Goal: Book appointment/travel/reservation

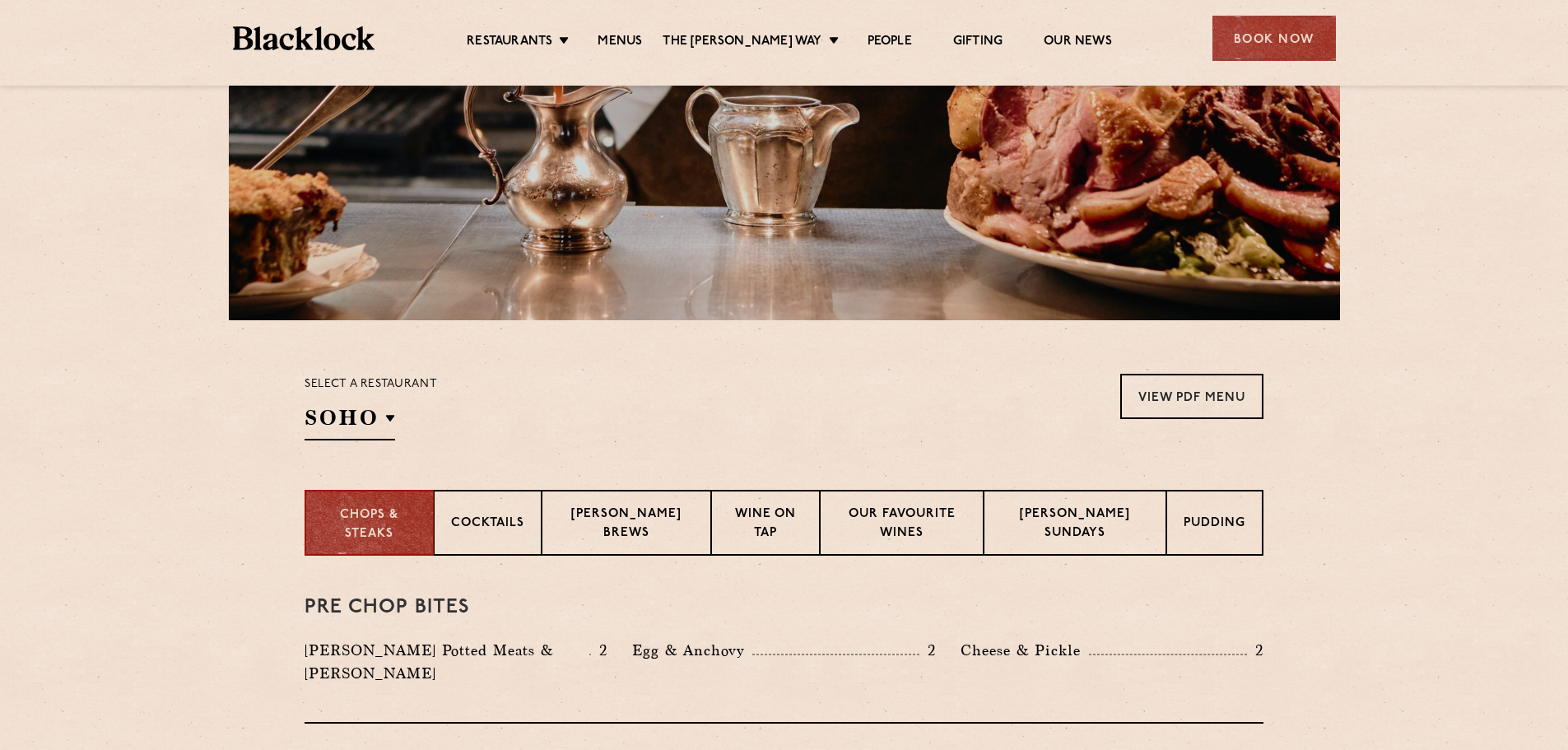
scroll to position [494, 0]
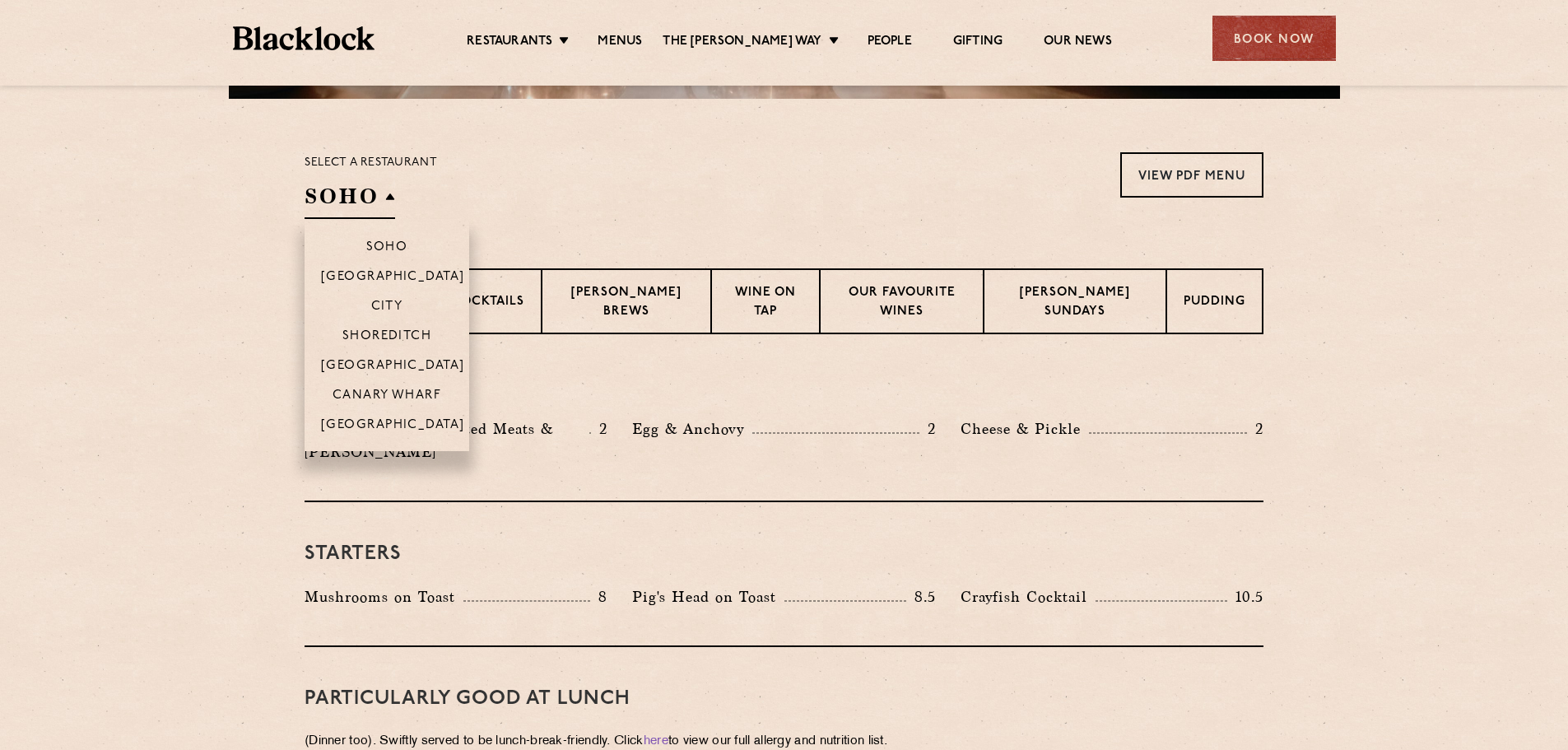
click at [391, 201] on h2 "SOHO" at bounding box center [350, 200] width 90 height 37
click at [391, 433] on p "[GEOGRAPHIC_DATA]" at bounding box center [393, 426] width 144 height 16
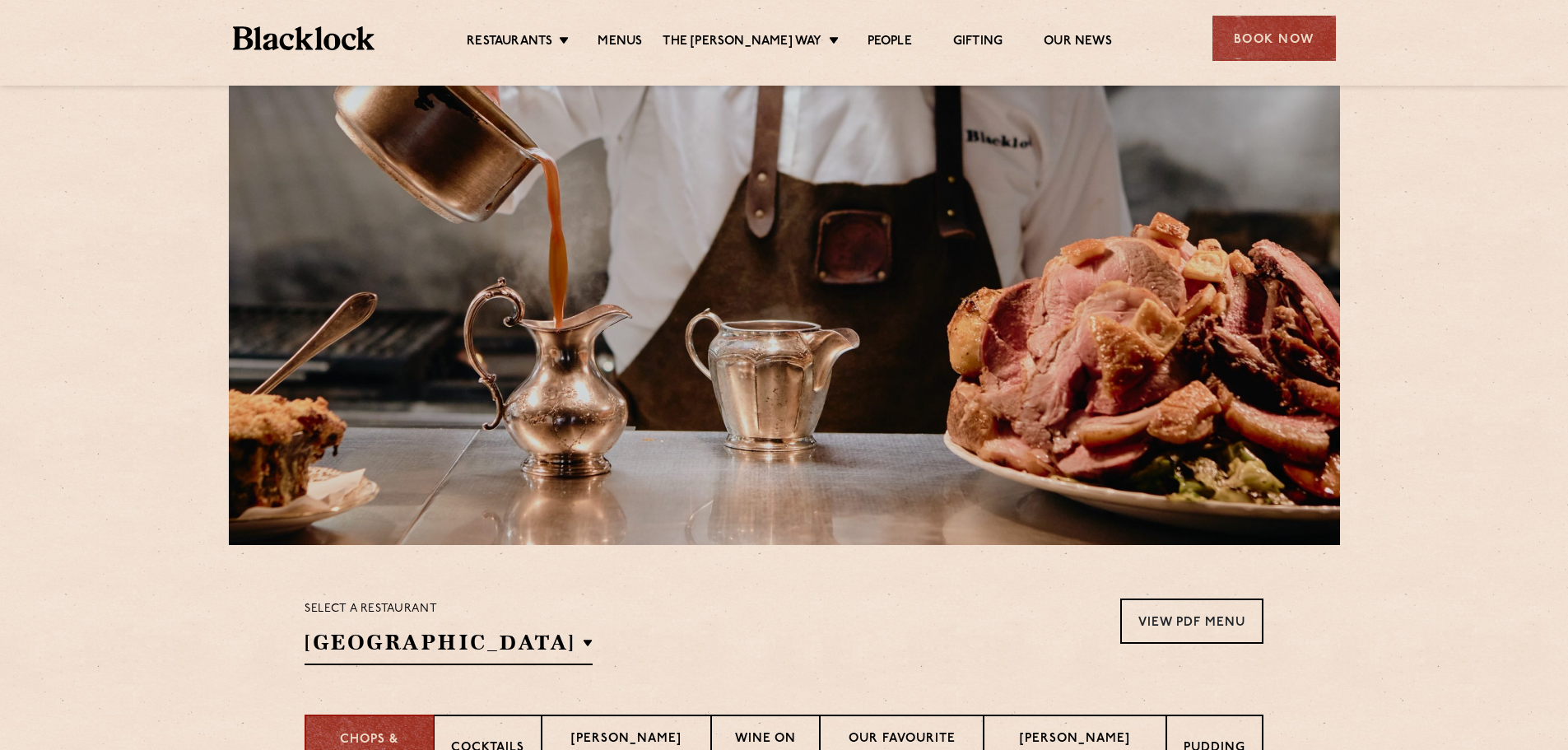
scroll to position [0, 0]
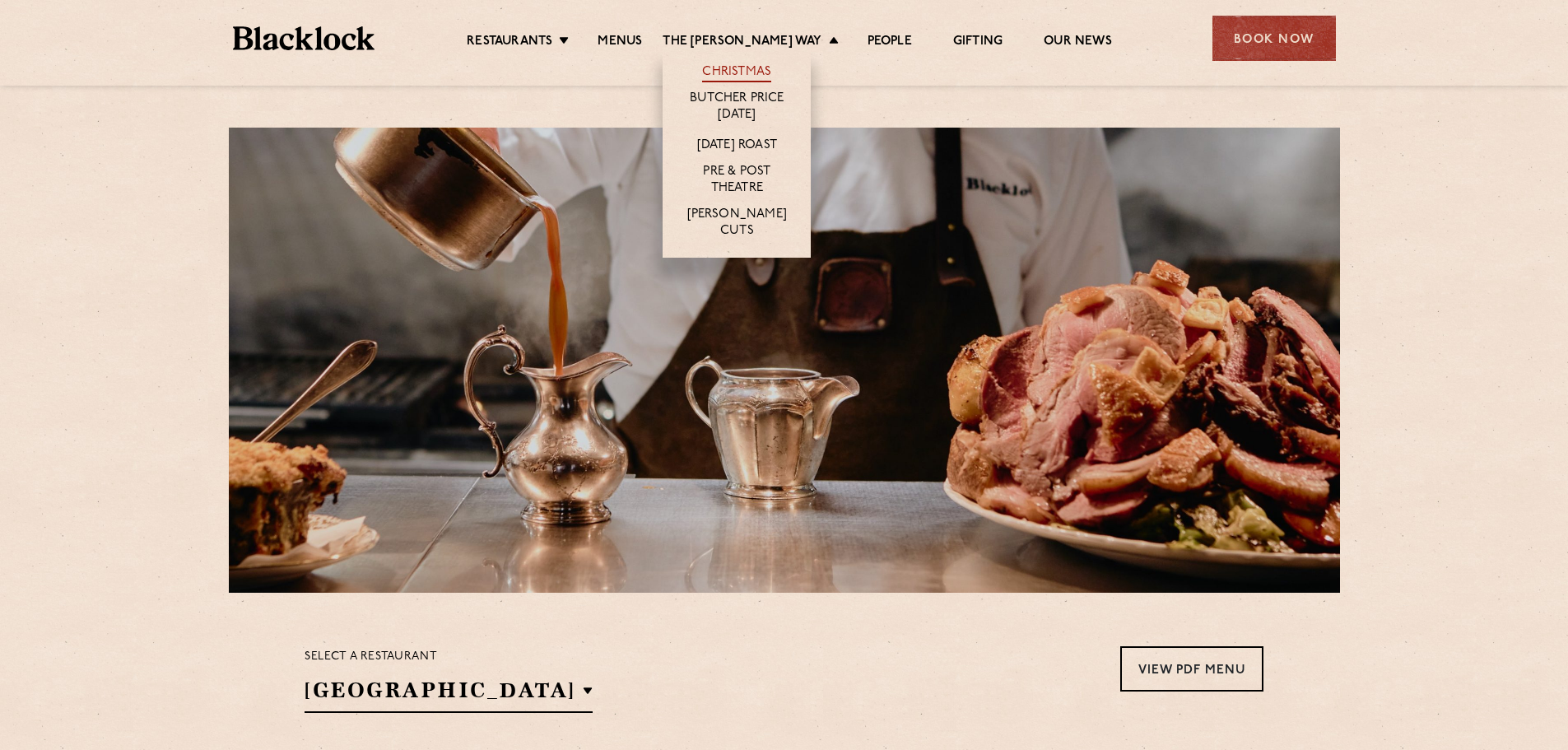
click at [747, 70] on link "Christmas" at bounding box center [736, 73] width 69 height 18
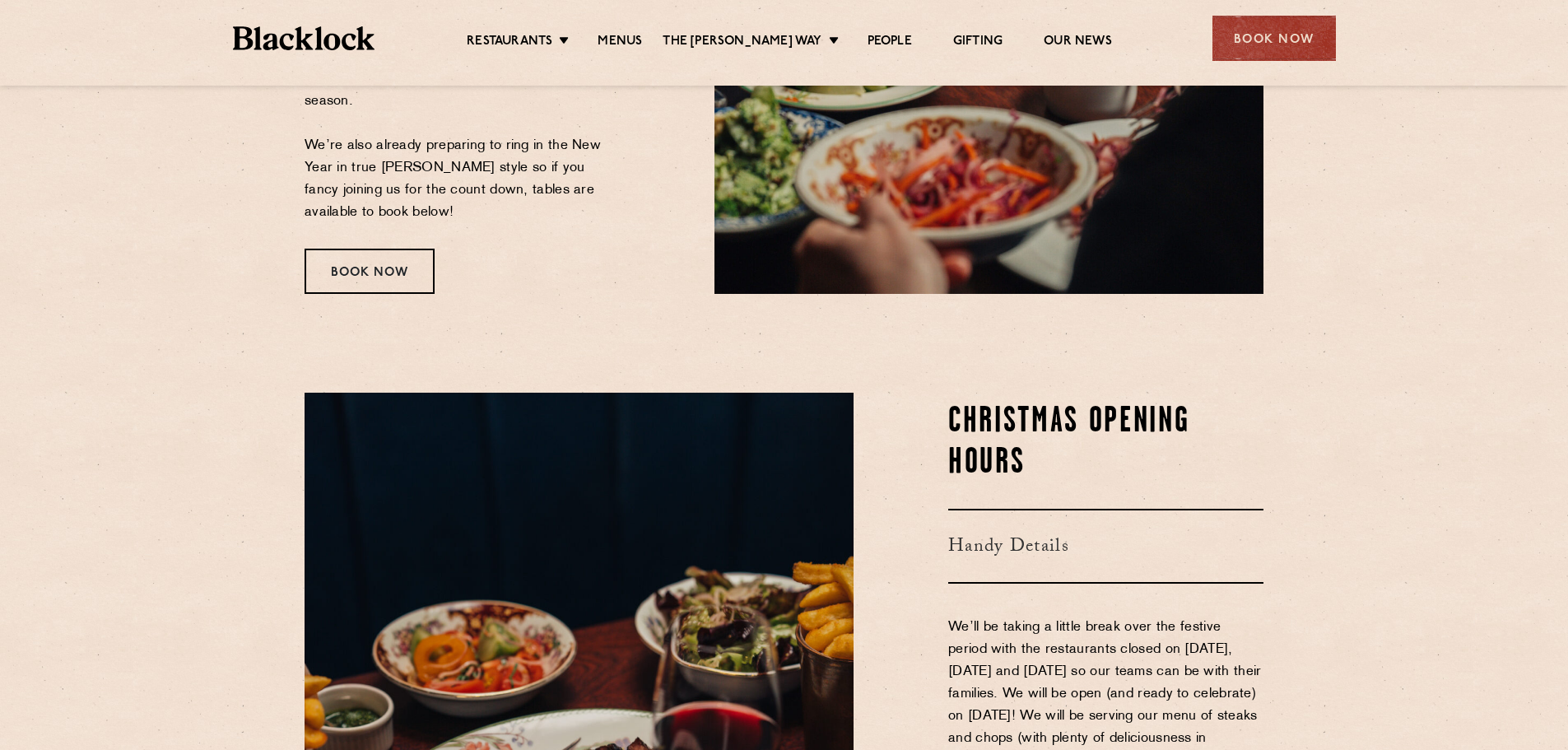
scroll to position [494, 0]
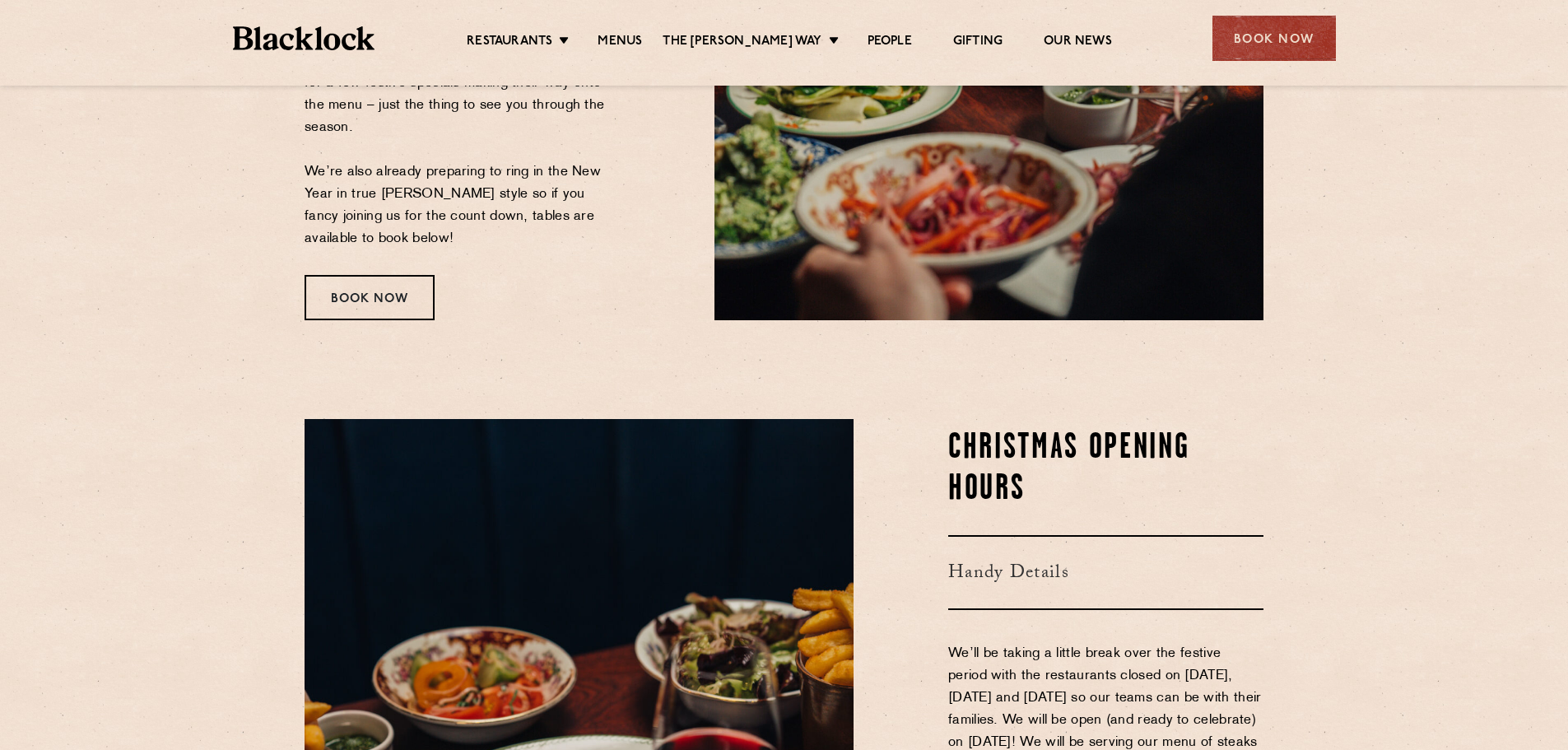
drag, startPoint x: 374, startPoint y: 295, endPoint x: 548, endPoint y: 310, distance: 174.6
click at [374, 295] on div "Book Now" at bounding box center [370, 298] width 130 height 45
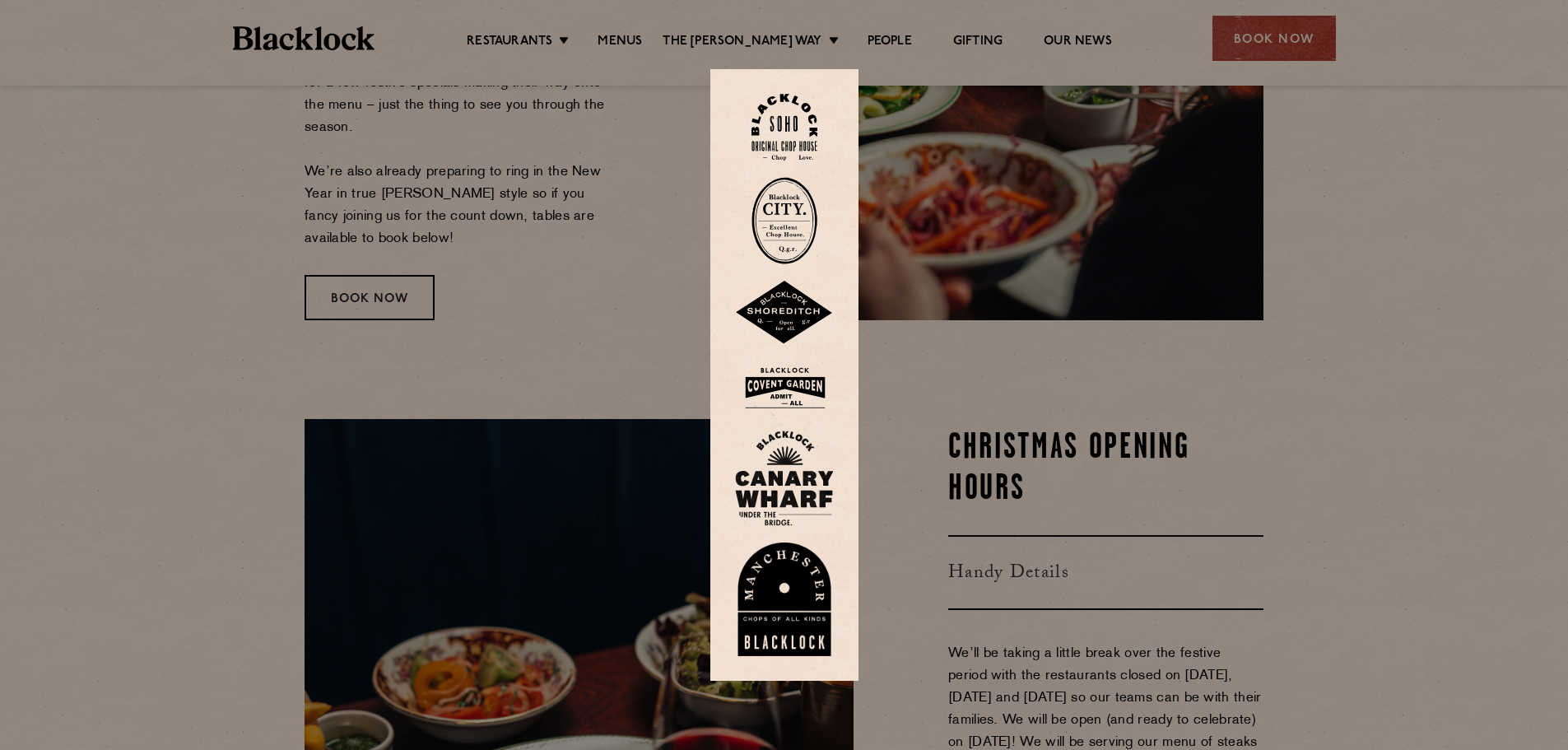
click at [1465, 338] on div at bounding box center [784, 375] width 1568 height 750
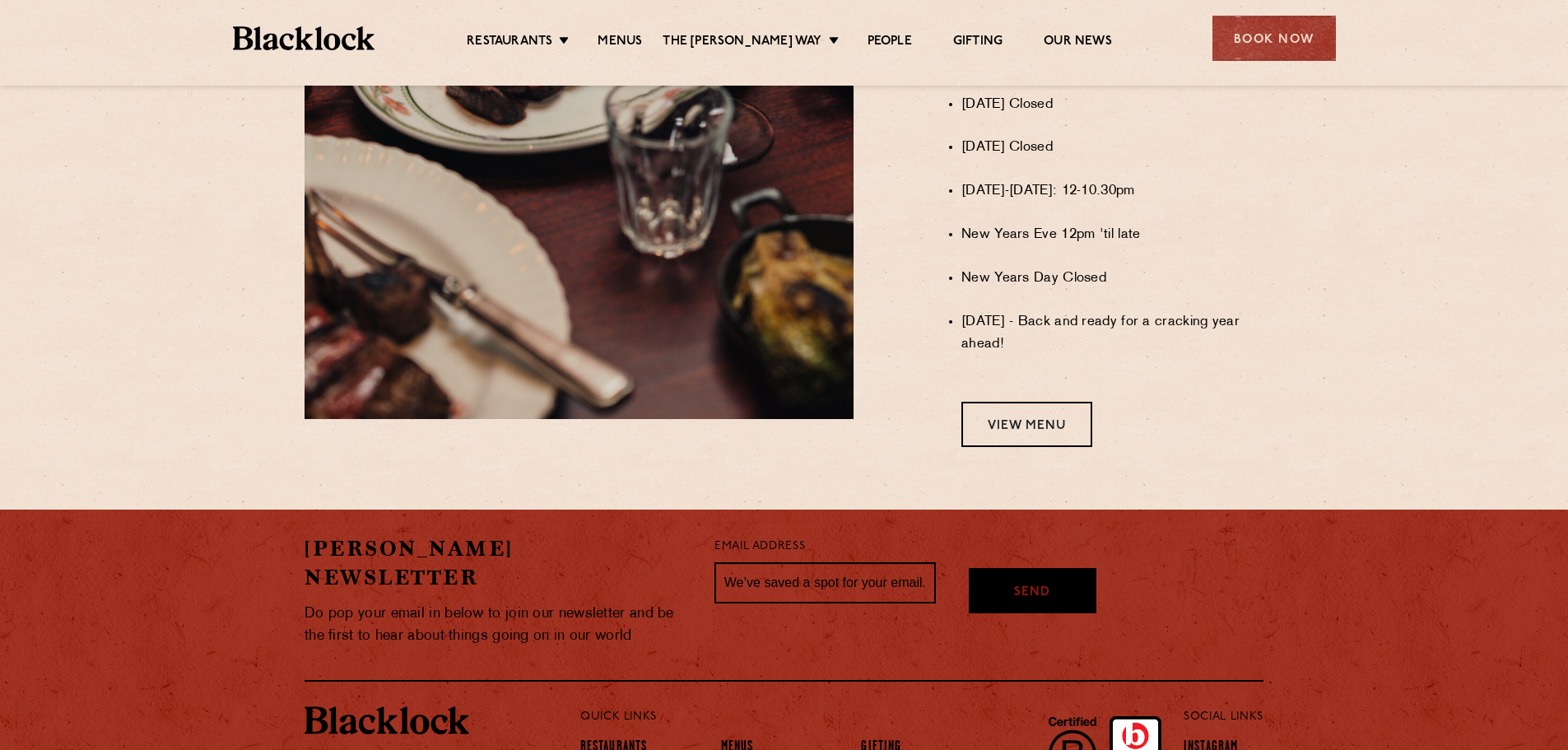
scroll to position [1438, 0]
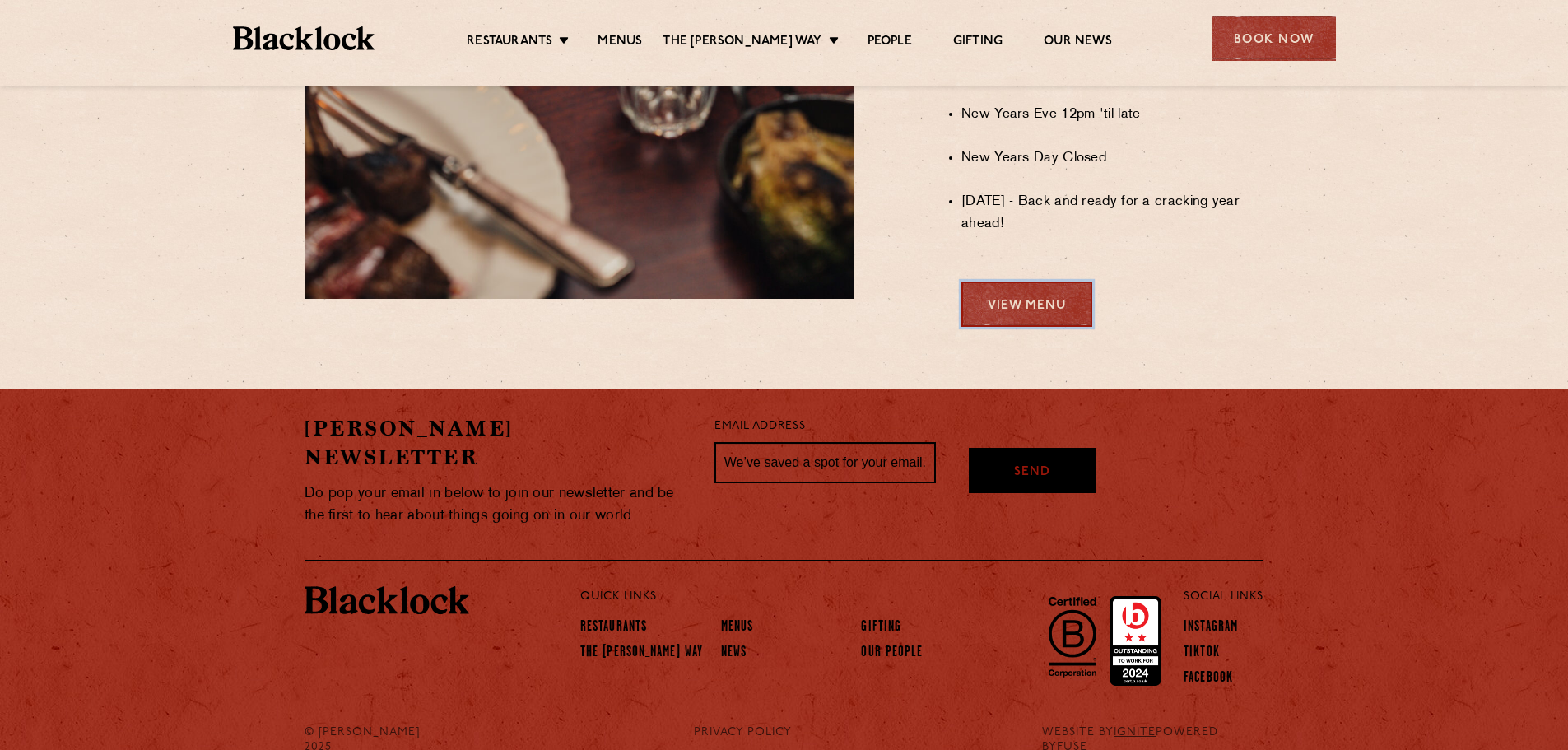
click at [1040, 323] on link "View Menu" at bounding box center [1026, 304] width 131 height 45
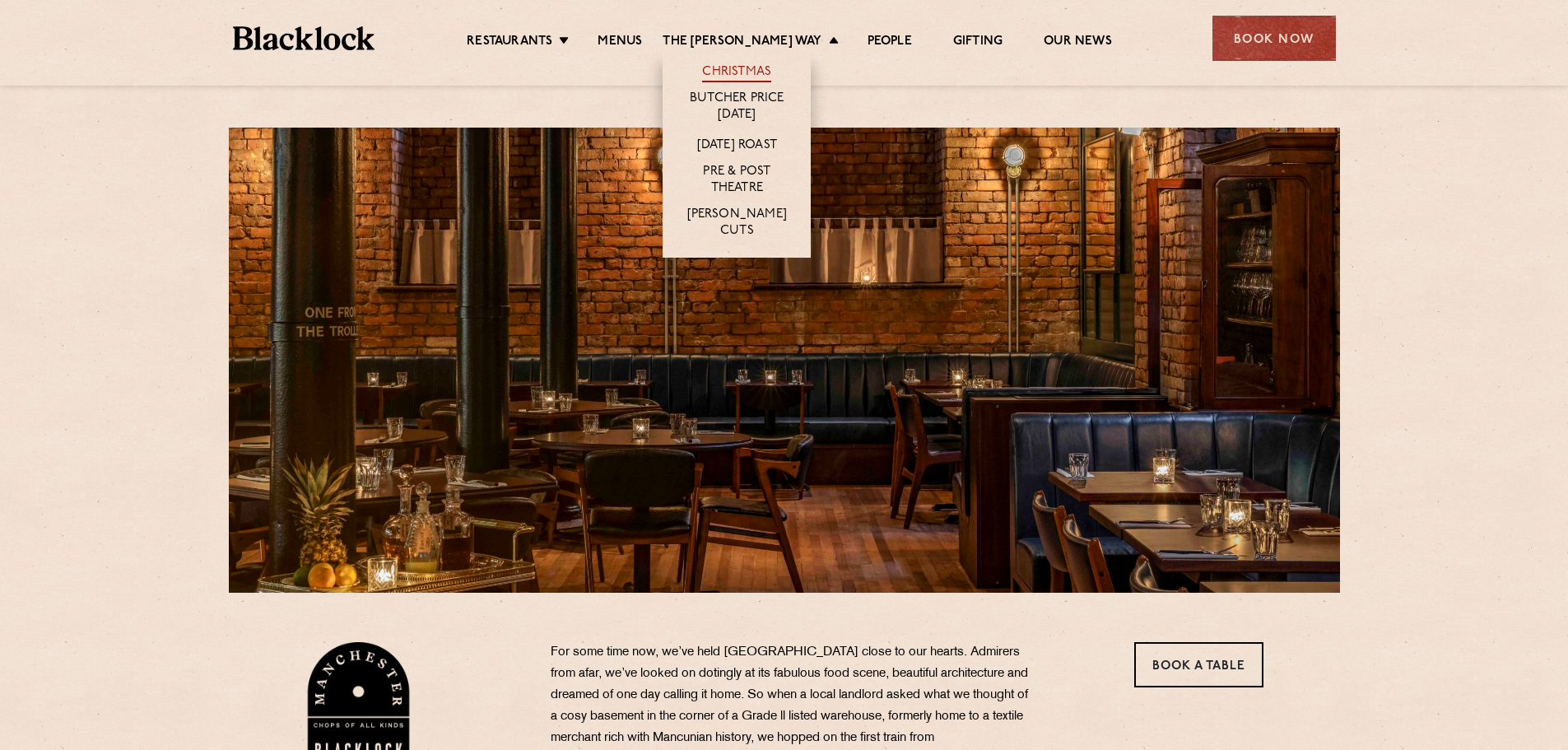
click at [755, 75] on link "Christmas" at bounding box center [736, 73] width 69 height 18
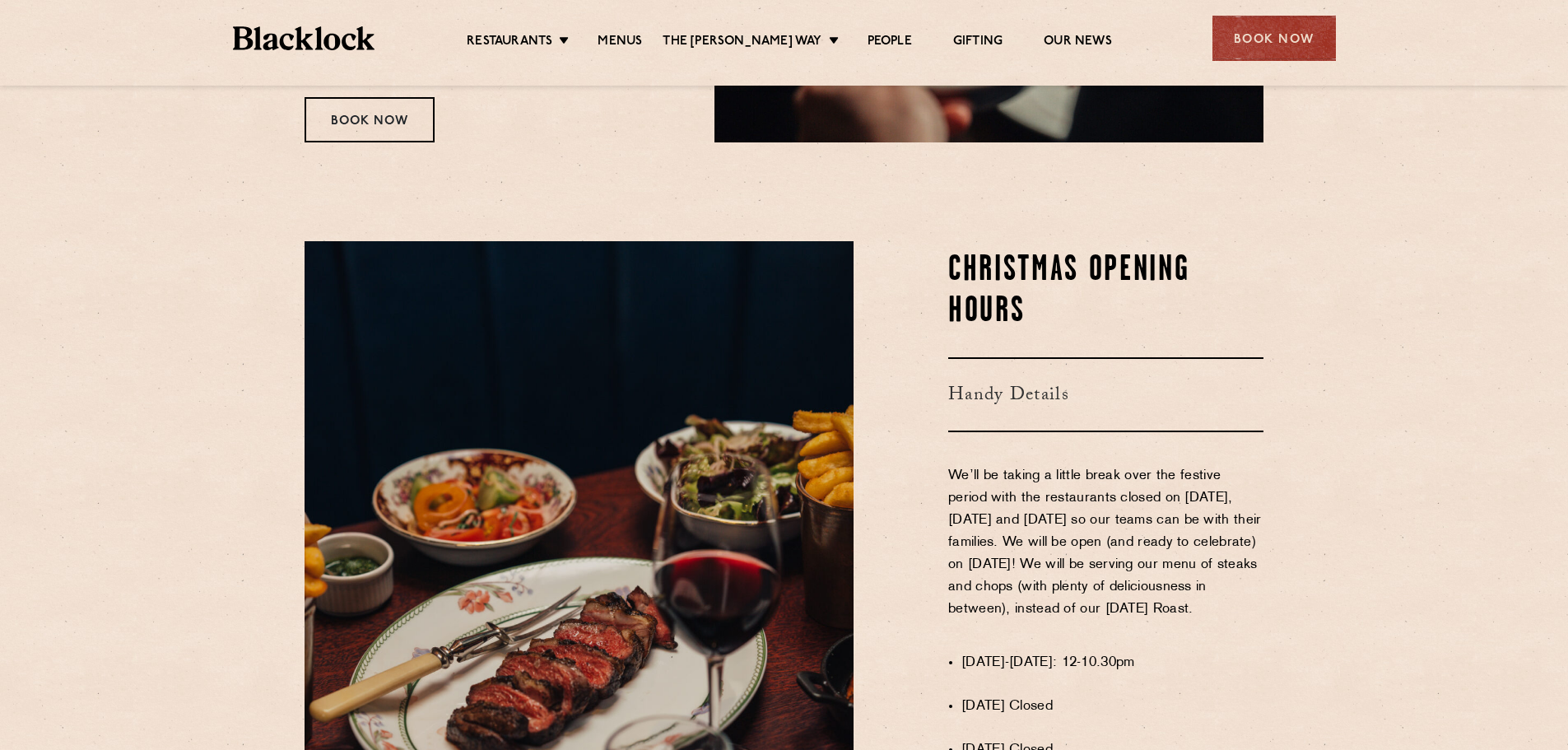
scroll to position [577, 0]
